Goal: Task Accomplishment & Management: Manage account settings

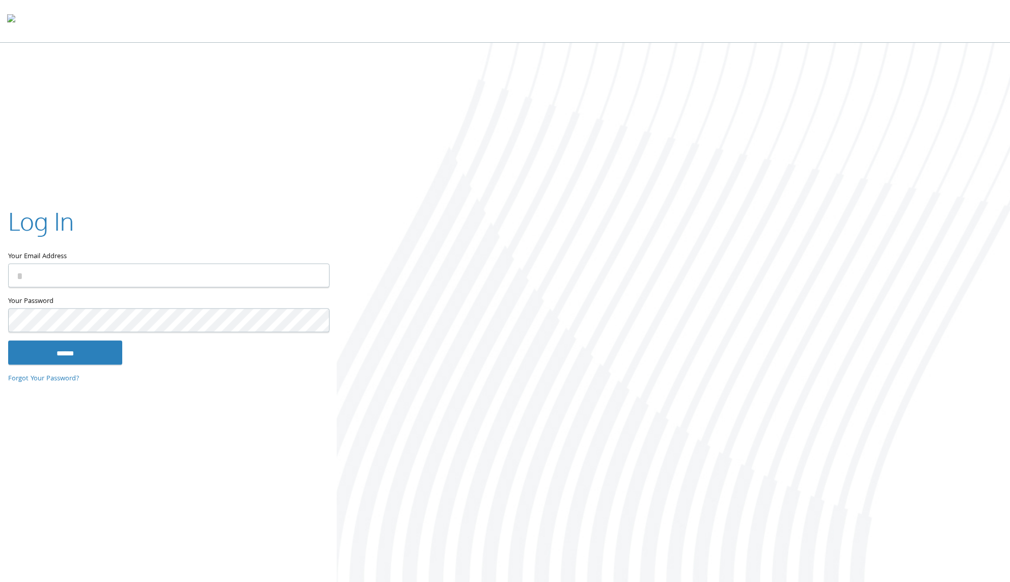
click at [110, 266] on input "Your Email Address" at bounding box center [168, 275] width 321 height 24
type input "**********"
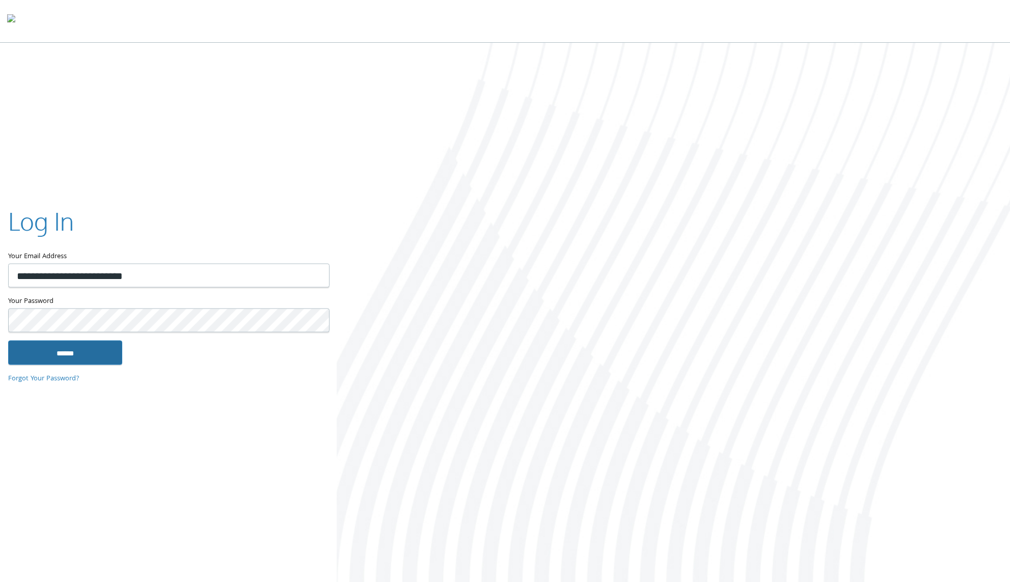
click at [100, 345] on input "******" at bounding box center [65, 352] width 114 height 24
